Goal: Task Accomplishment & Management: Manage account settings

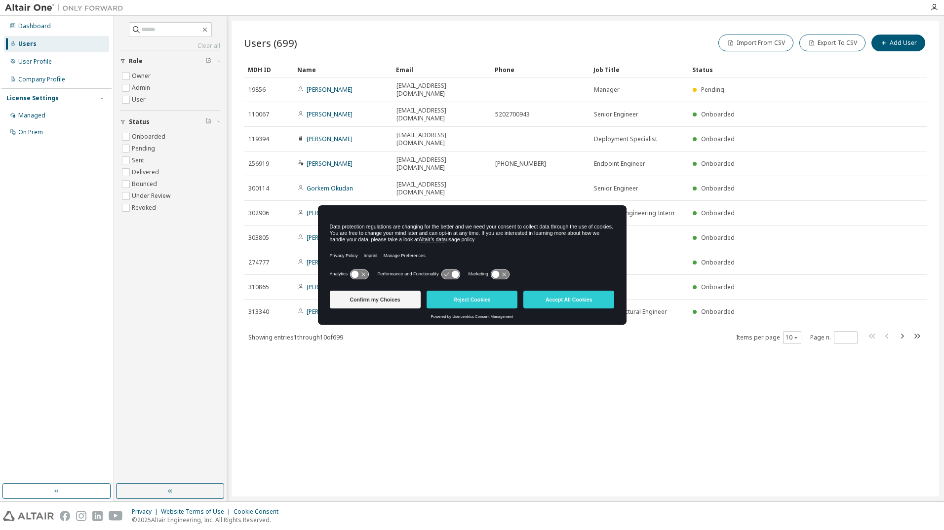
click at [487, 241] on div "Data protection regulations are changing for the better and we need your consen…" at bounding box center [472, 233] width 285 height 19
click at [560, 299] on button "Accept All Cookies" at bounding box center [568, 300] width 91 height 18
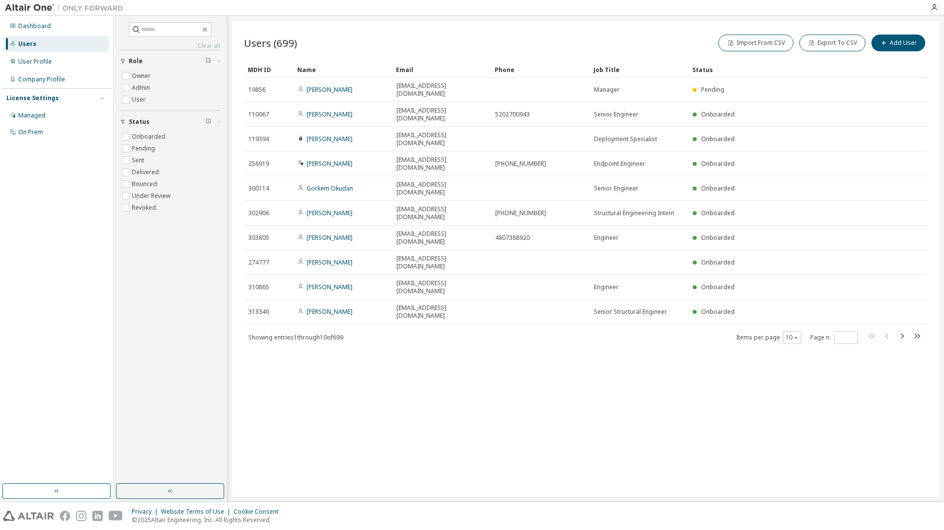
click at [560, 299] on div "Users (699) Import From CSV Export To CSV Add User Clear Load Save Save As Fiel…" at bounding box center [585, 259] width 707 height 476
click at [397, 303] on div "Users (699) Import From CSV Export To CSV Add User Clear Load Save Save As Fiel…" at bounding box center [585, 259] width 707 height 476
click at [424, 357] on div "Users (699) Import From CSV Export To CSV Add User Clear Load Save Save As Fiel…" at bounding box center [585, 259] width 707 height 476
